Goal: Check status

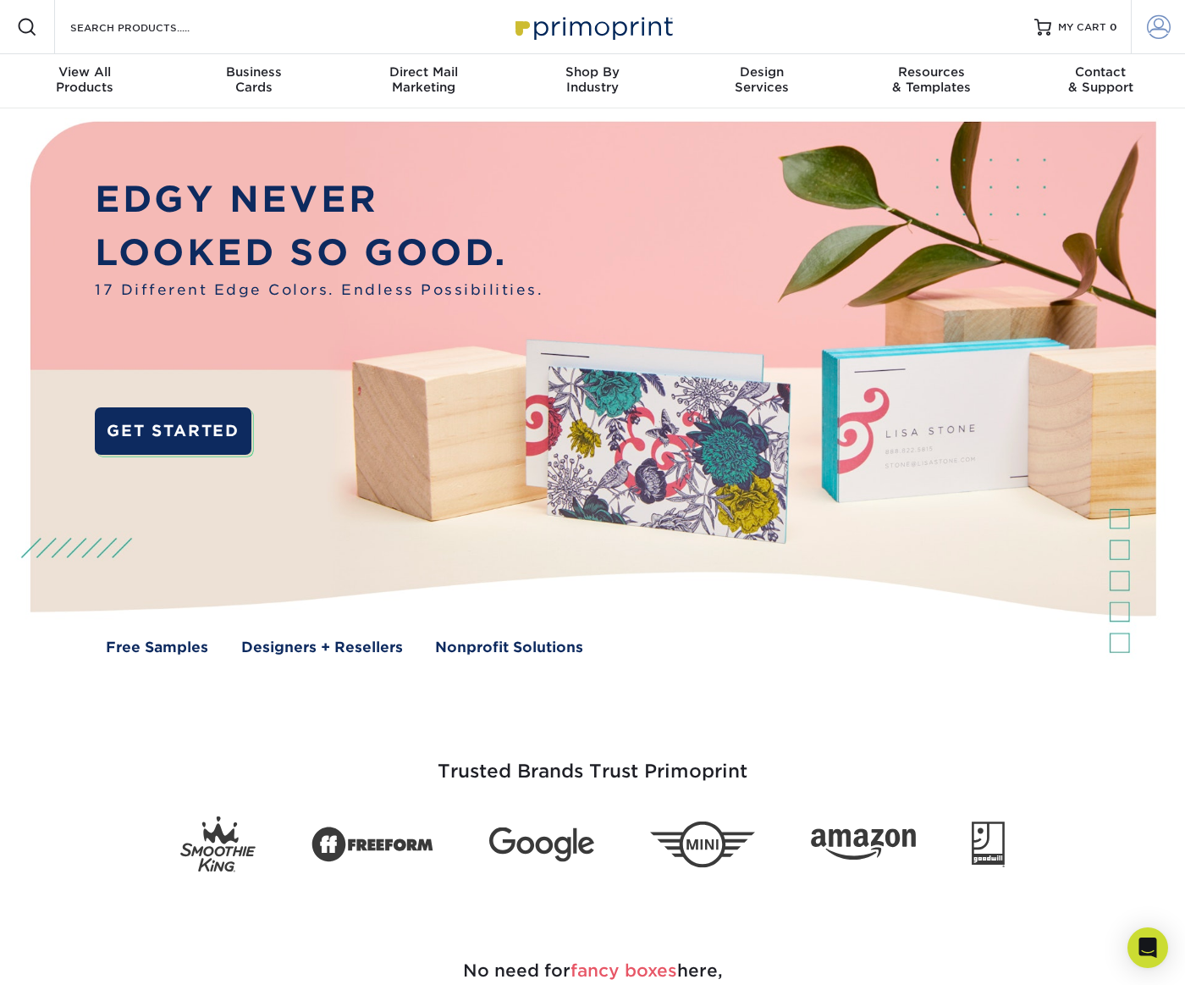
type input "[PERSON_NAME][EMAIL_ADDRESS][DOMAIN_NAME]"
click at [1168, 27] on span at bounding box center [1159, 27] width 24 height 24
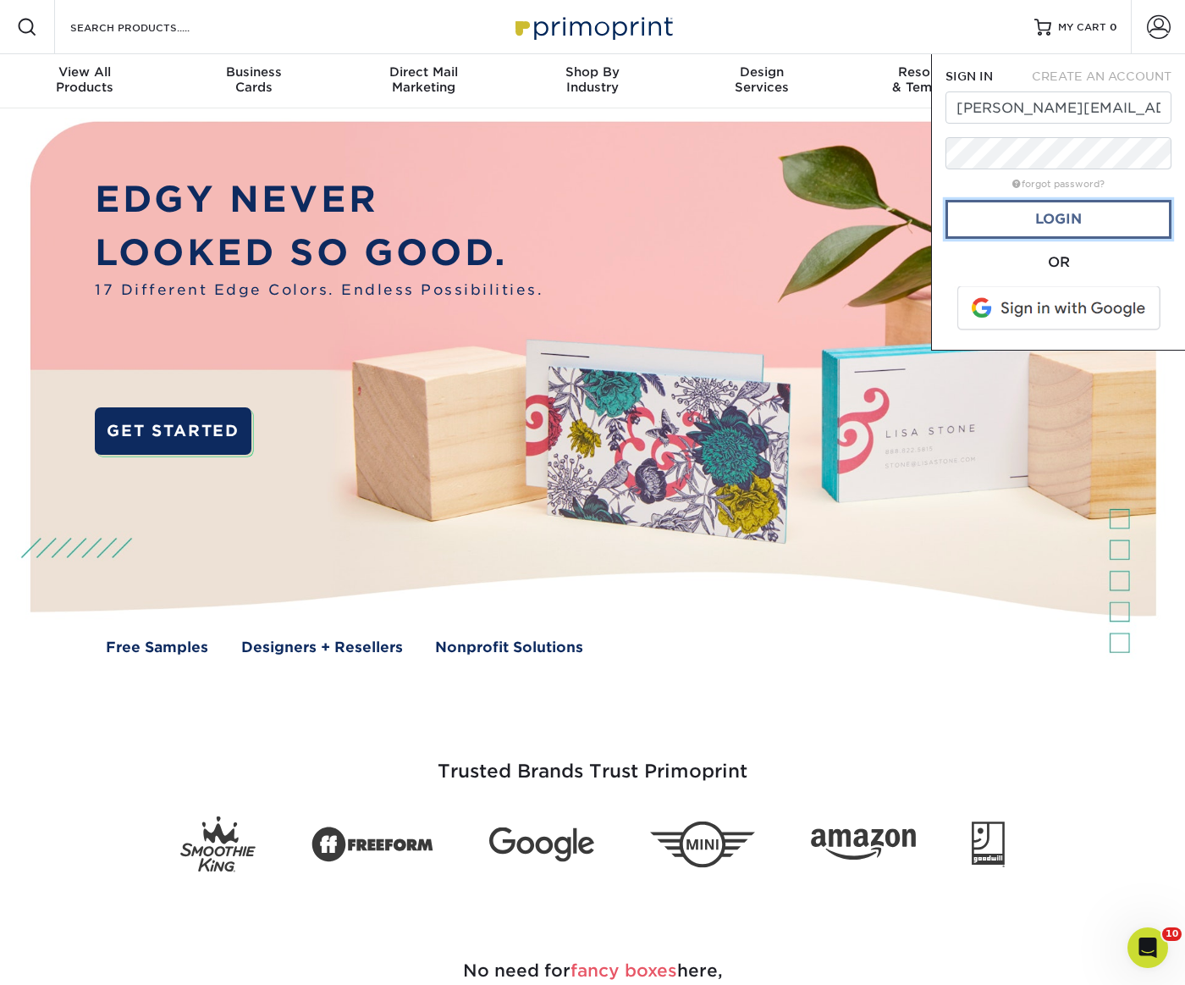
click at [1047, 225] on link "Login" at bounding box center [1059, 219] width 226 height 39
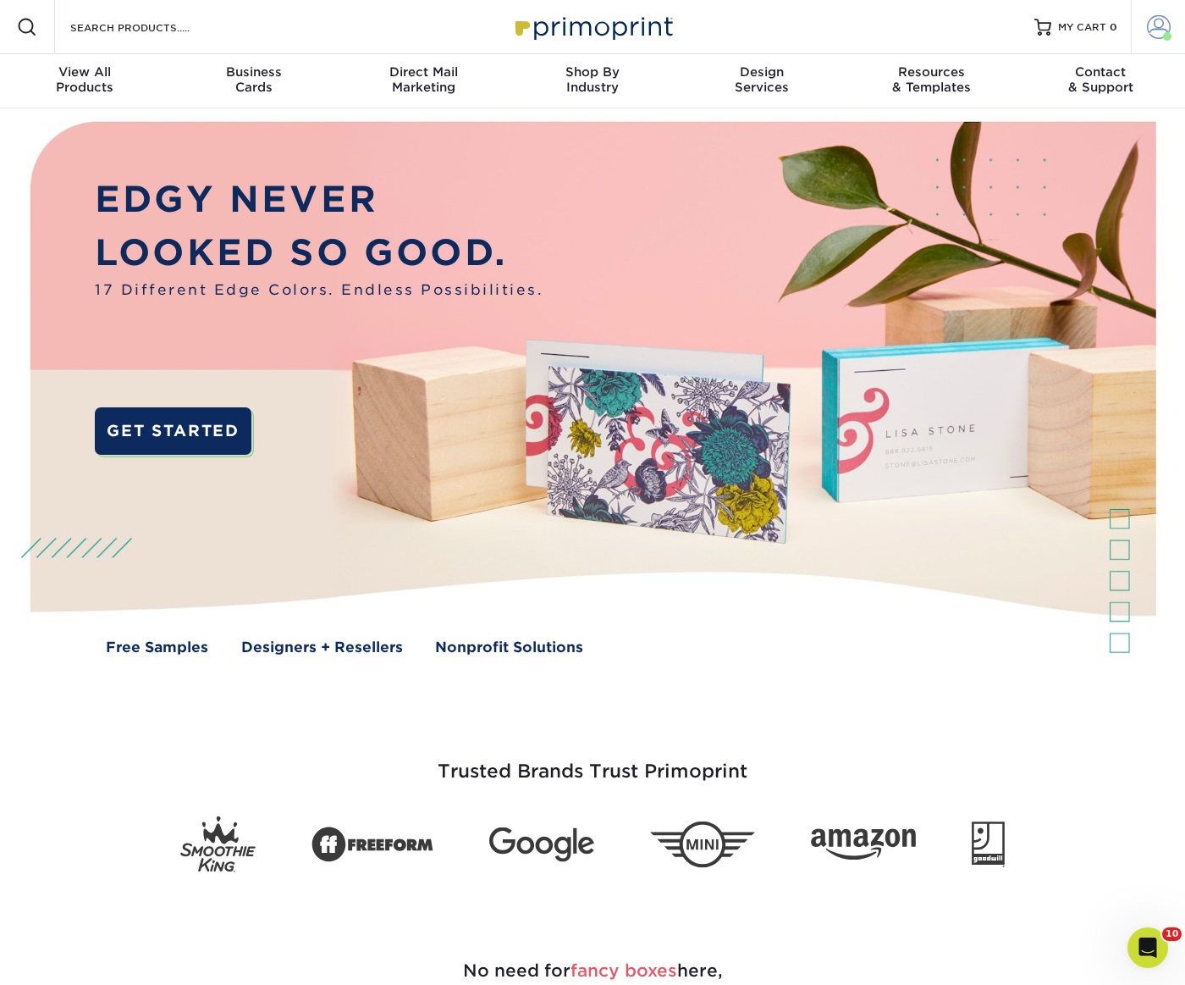
click at [1140, 30] on link "Account" at bounding box center [1158, 27] width 54 height 54
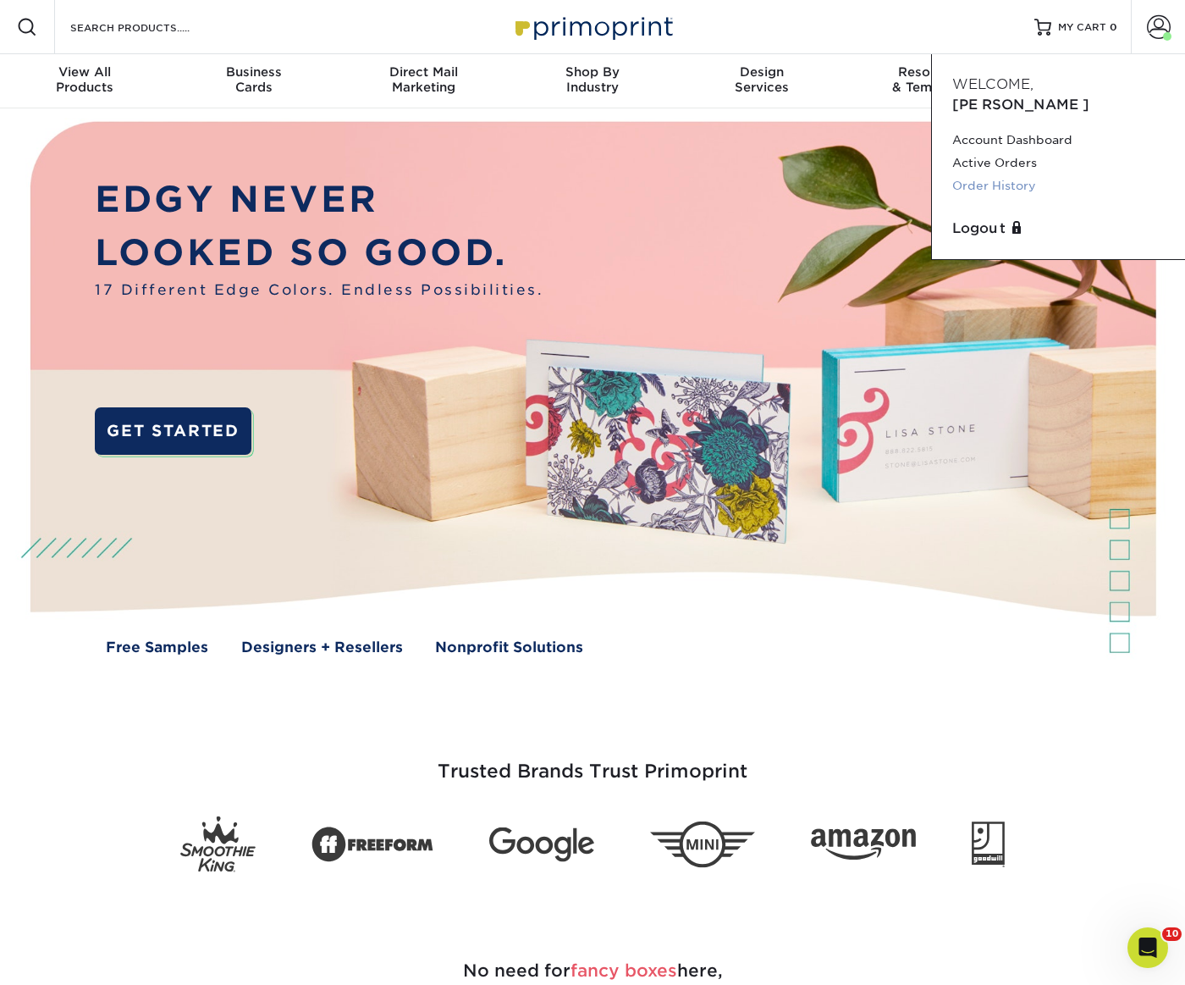
click at [1008, 174] on link "Order History" at bounding box center [1059, 185] width 213 height 23
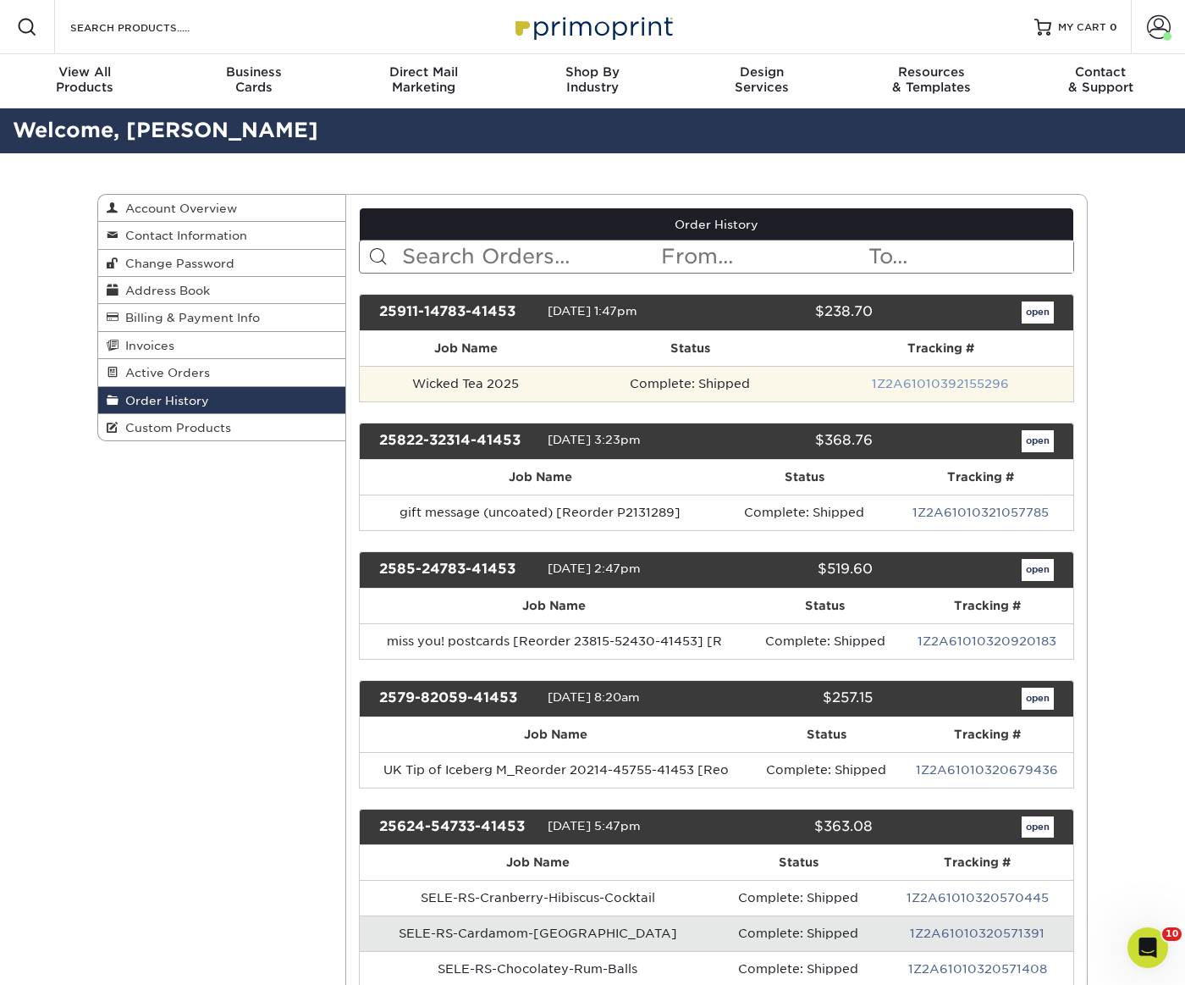
click at [962, 382] on link "1Z2A61010392155296" at bounding box center [940, 384] width 137 height 14
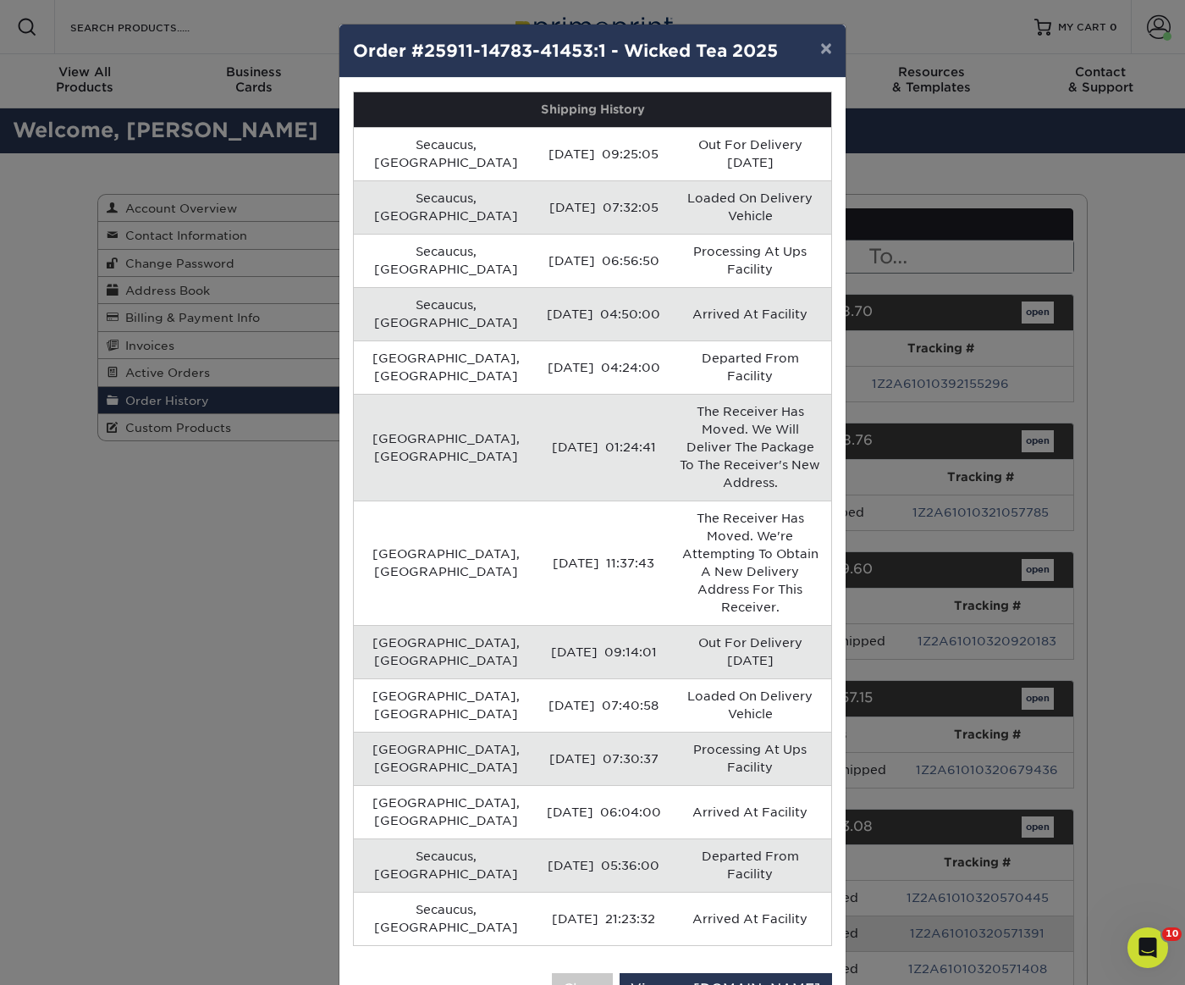
click at [1108, 204] on div "× Order #25911-14783-41453:1 - Wicked Tea 2025 Shipping History Secaucus, US 09…" at bounding box center [592, 492] width 1185 height 985
